Goal: Task Accomplishment & Management: Manage account settings

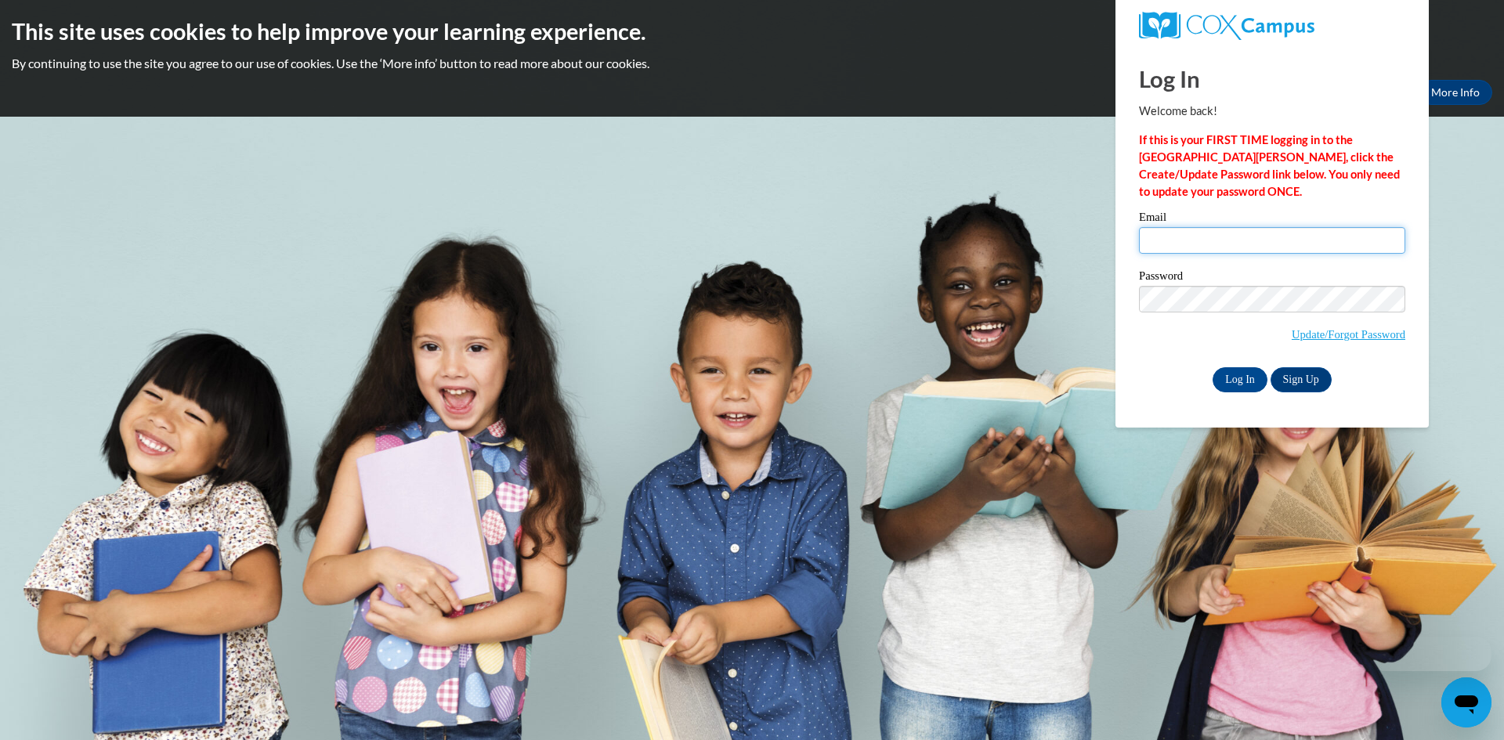
click at [1214, 239] on input "Email" at bounding box center [1272, 240] width 266 height 27
type input "[EMAIL_ADDRESS][DOMAIN_NAME]"
click at [1220, 376] on input "Log In" at bounding box center [1240, 379] width 55 height 25
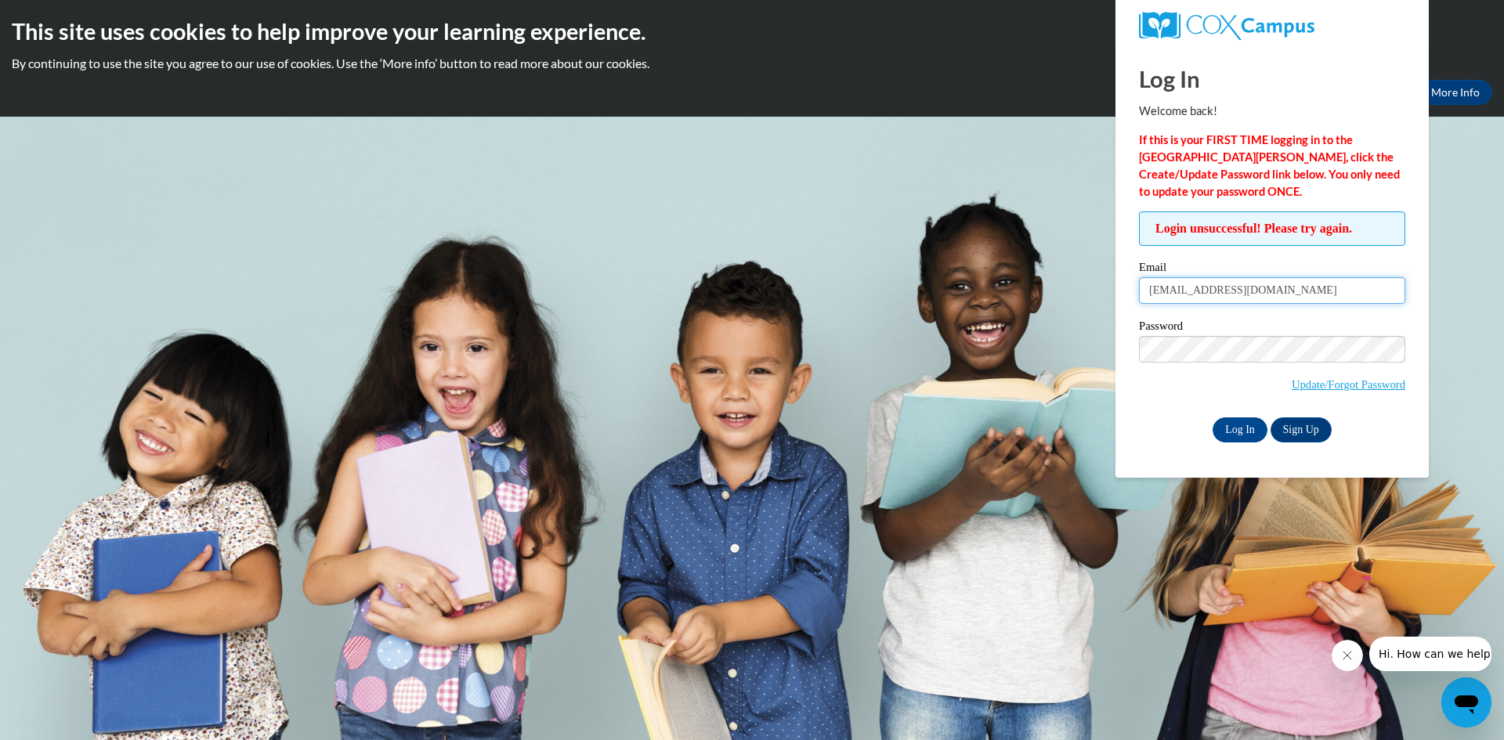
drag, startPoint x: 1291, startPoint y: 295, endPoint x: 1139, endPoint y: 305, distance: 152.4
click at [1139, 305] on div "Email amyowens2011@gmail.com" at bounding box center [1272, 289] width 266 height 54
click at [1112, 326] on body "This site uses cookies to help improve your learning experience. By continuing …" at bounding box center [752, 370] width 1504 height 740
drag, startPoint x: 1308, startPoint y: 290, endPoint x: 1071, endPoint y: 316, distance: 238.7
click at [1071, 316] on body "This site uses cookies to help improve your learning experience. By continuing …" at bounding box center [752, 370] width 1504 height 740
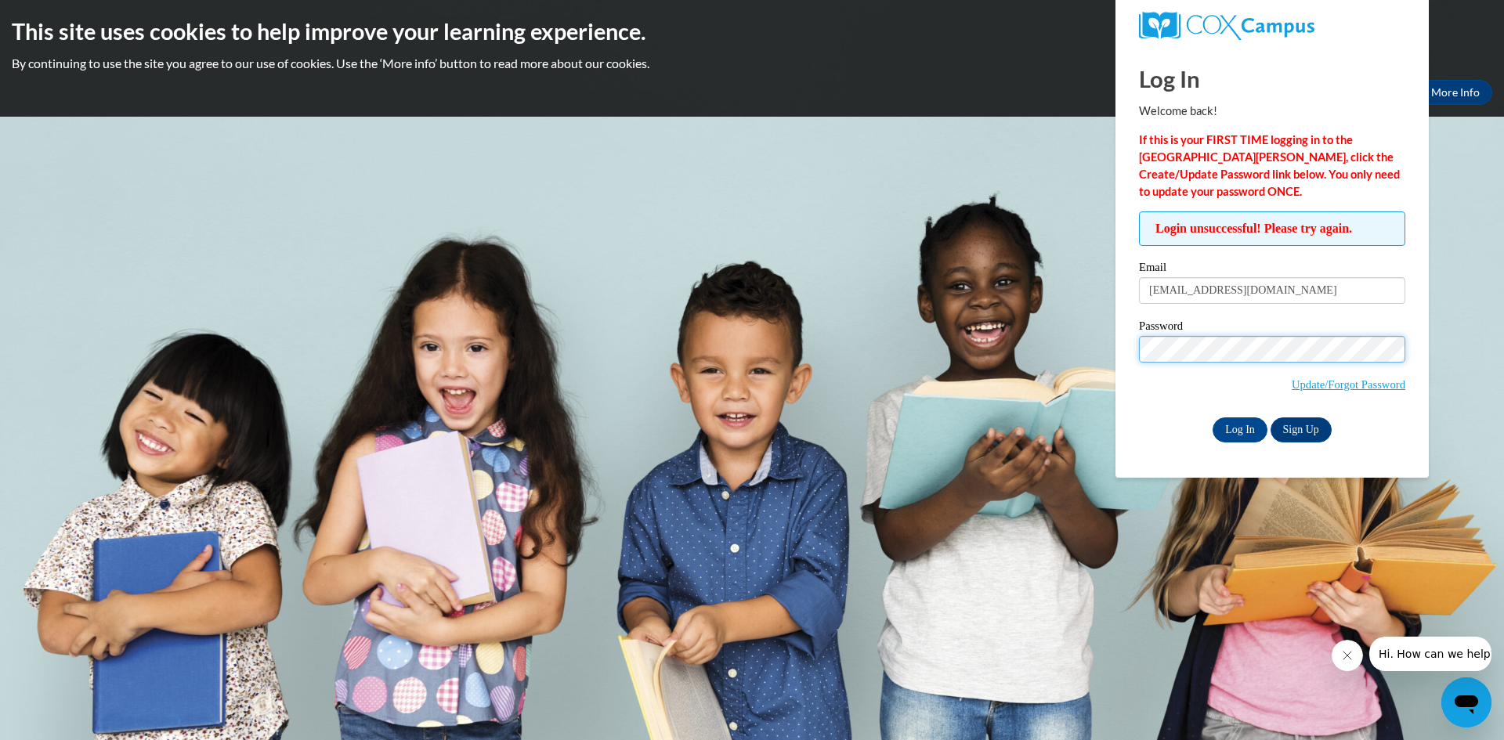
click at [1115, 342] on div "Log In Welcome back! If this is your FIRST TIME logging in to the NEW Cox Campu…" at bounding box center [1272, 262] width 337 height 431
click at [1281, 277] on label "Email" at bounding box center [1272, 270] width 266 height 16
click at [1281, 277] on input "owensa@dovertornadoes.com" at bounding box center [1272, 290] width 266 height 27
click at [1278, 291] on input "owensa@dovertornadoes.com" at bounding box center [1272, 290] width 266 height 27
drag, startPoint x: 1316, startPoint y: 288, endPoint x: 1151, endPoint y: 280, distance: 165.5
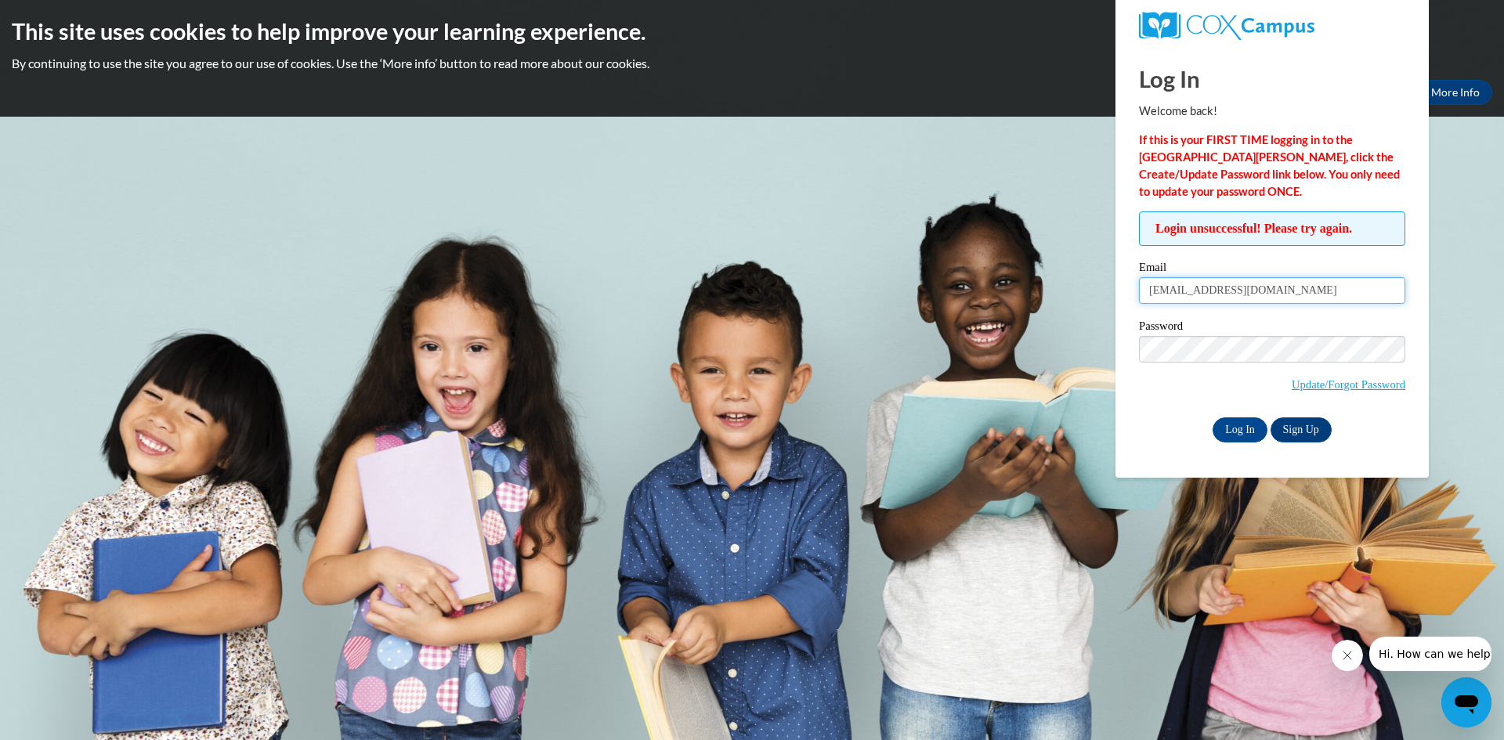
click at [1151, 280] on input "owensa@dovertornadoes.com" at bounding box center [1272, 290] width 266 height 27
type input "[EMAIL_ADDRESS][DOMAIN_NAME]"
click at [1213, 418] on input "Log In" at bounding box center [1240, 430] width 55 height 25
click at [1322, 378] on link "Update/Forgot Password" at bounding box center [1349, 384] width 114 height 13
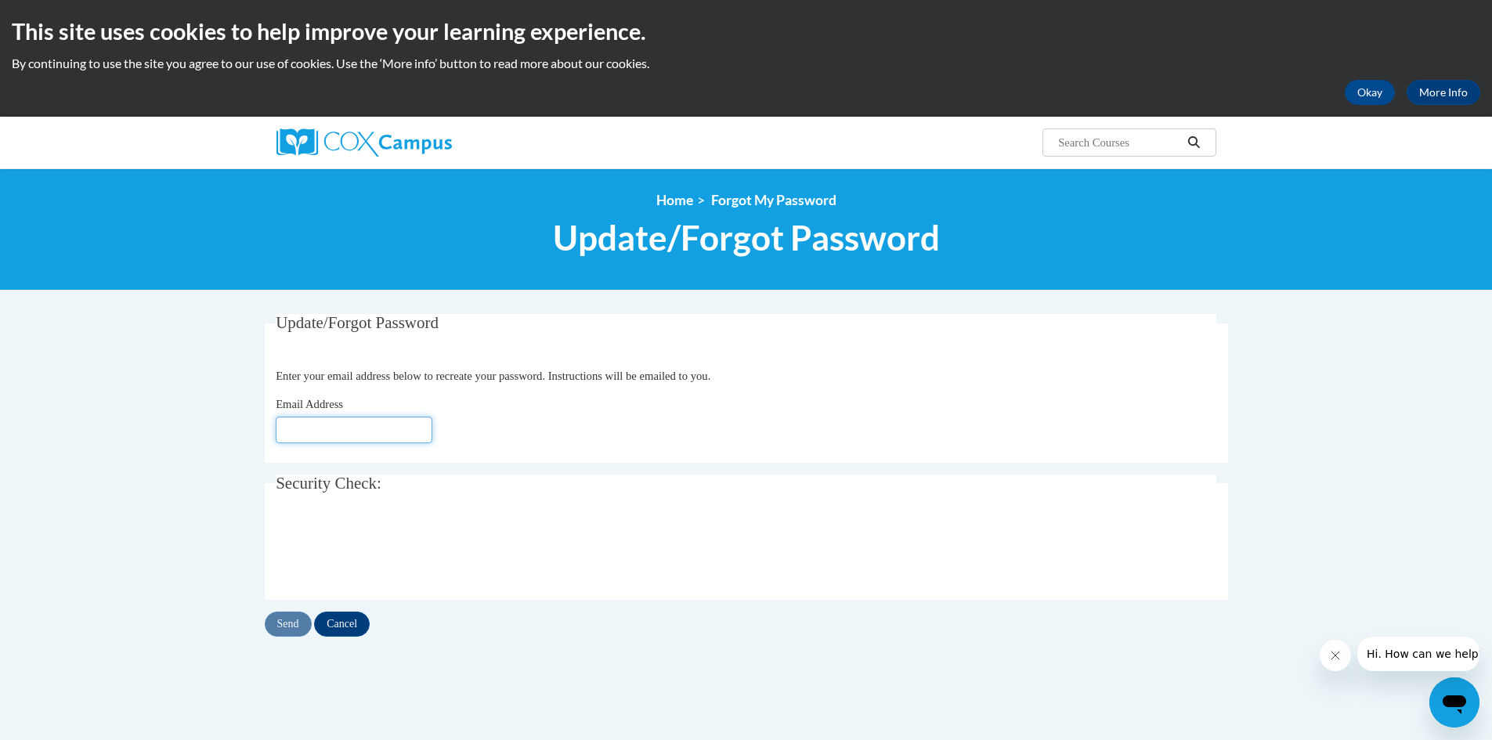
click at [330, 423] on input "Email Address" at bounding box center [354, 430] width 157 height 27
type input "[EMAIL_ADDRESS][DOMAIN_NAME]"
click at [282, 631] on input "Send" at bounding box center [288, 624] width 47 height 25
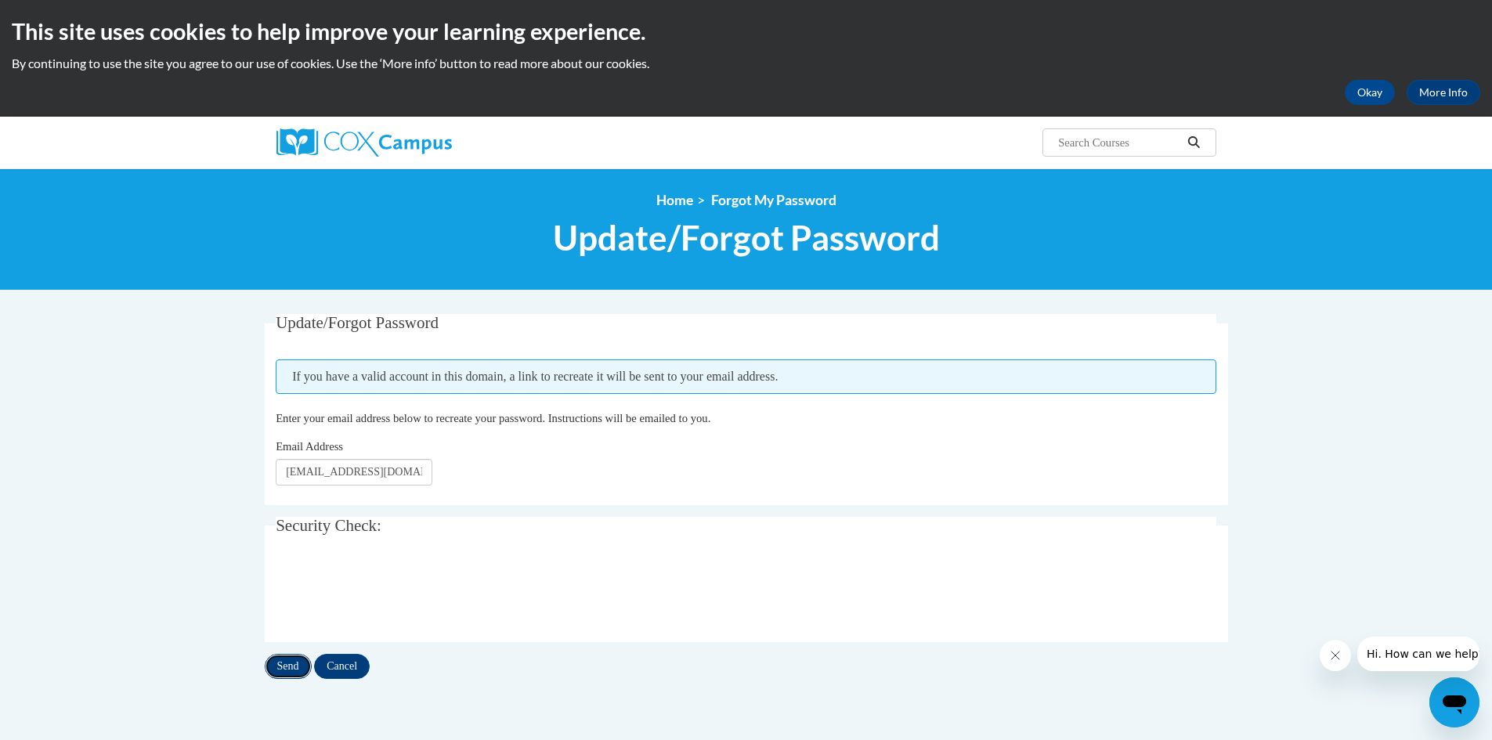
click at [277, 671] on input "Send" at bounding box center [288, 666] width 47 height 25
click at [1373, 86] on button "Okay" at bounding box center [1370, 92] width 50 height 25
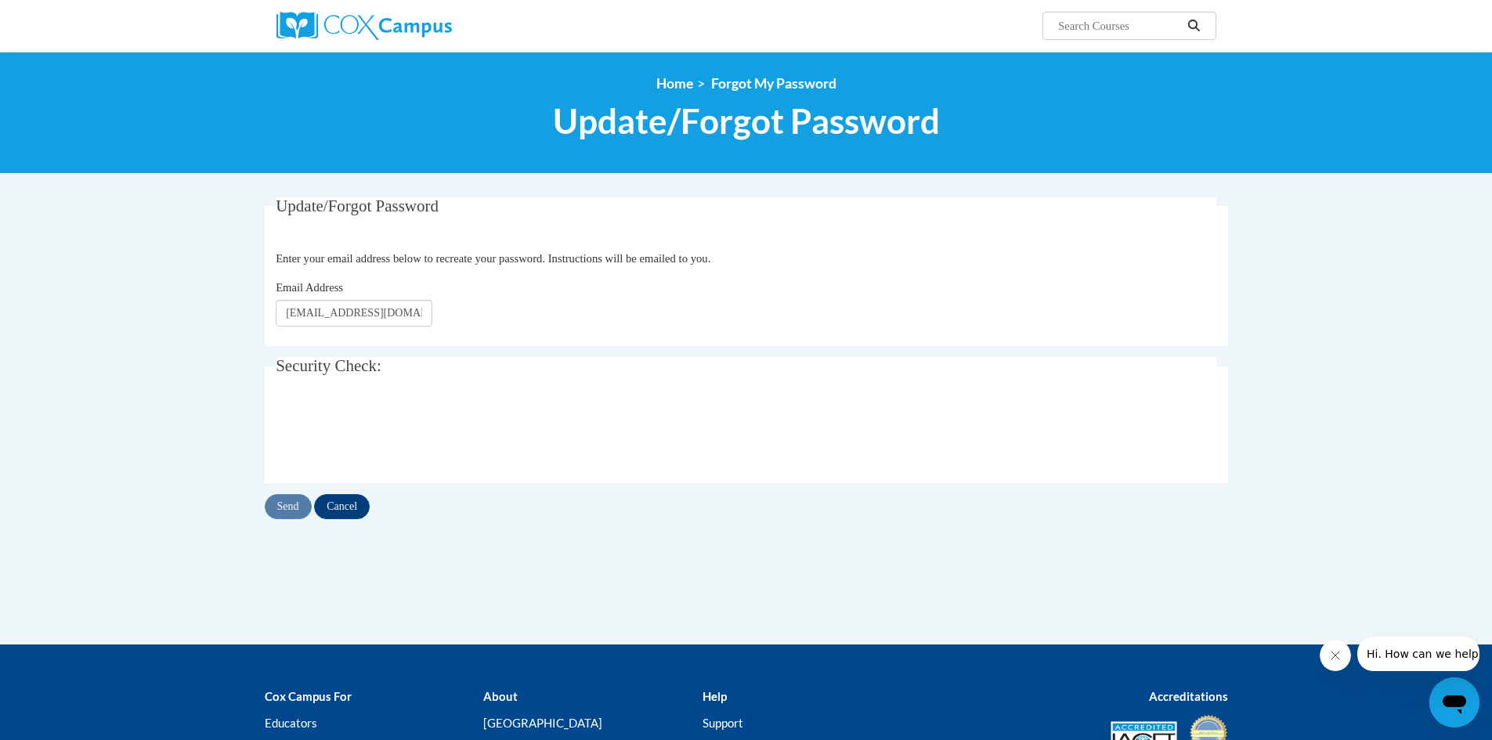
click at [1075, 25] on input "Search..." at bounding box center [1119, 25] width 125 height 19
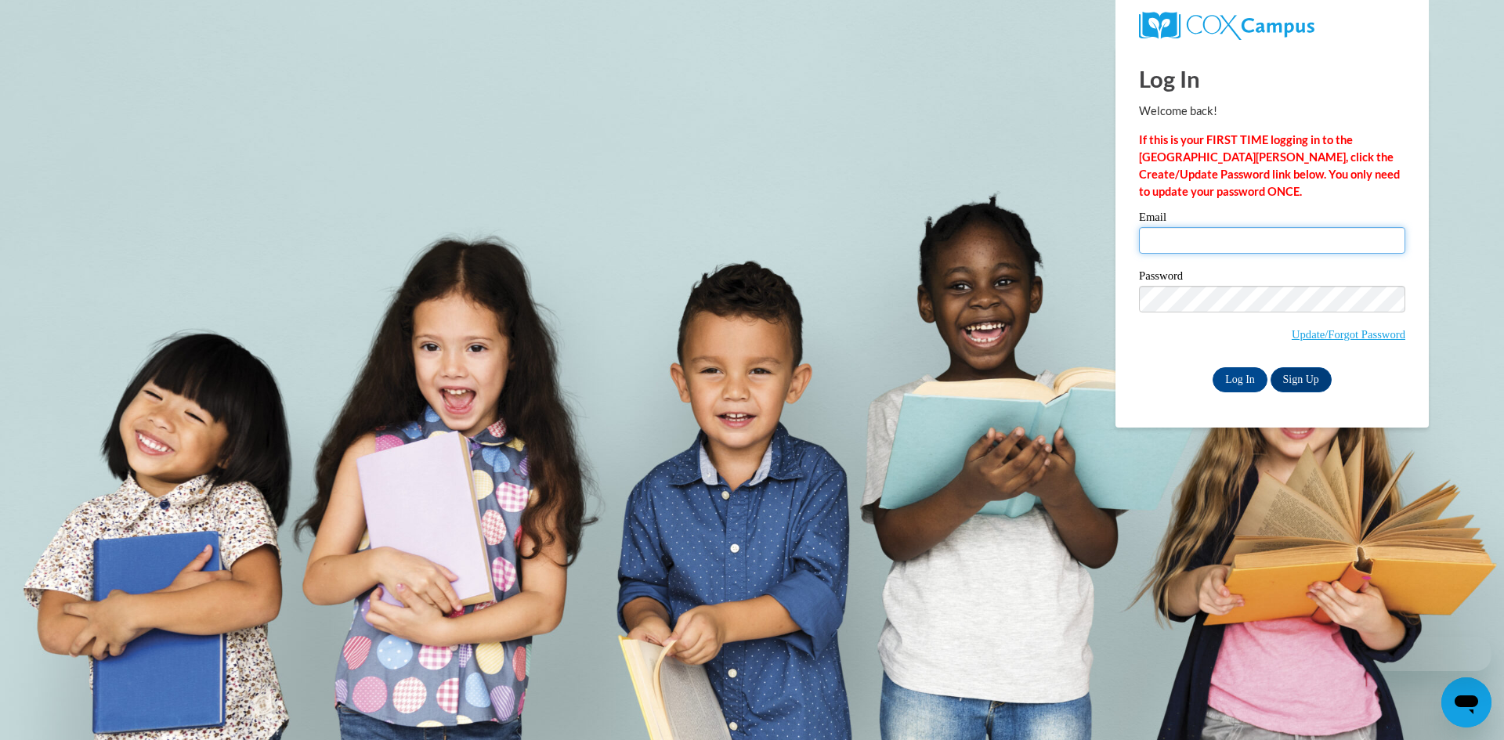
click at [1244, 248] on input "Email" at bounding box center [1272, 240] width 266 height 27
type input "amyowens2011@gmail.com"
click at [1067, 295] on body "Log In Welcome back! If this is your FIRST TIME logging in to the NEW Cox Campu…" at bounding box center [752, 370] width 1504 height 740
click at [1213, 367] on input "Log In" at bounding box center [1240, 379] width 55 height 25
